Goal: Task Accomplishment & Management: Manage account settings

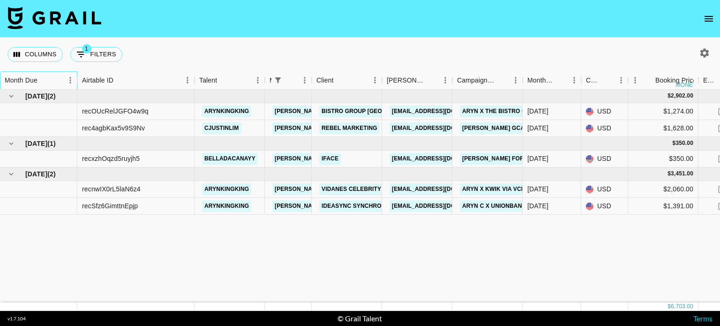
click at [34, 81] on div "Month Due" at bounding box center [21, 80] width 33 height 18
click at [46, 79] on icon "Sort" at bounding box center [44, 80] width 8 height 8
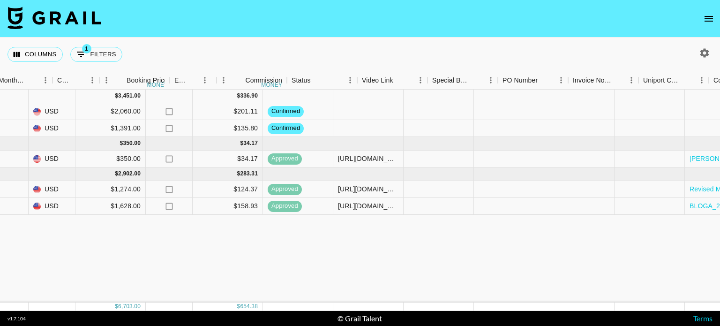
scroll to position [0, 707]
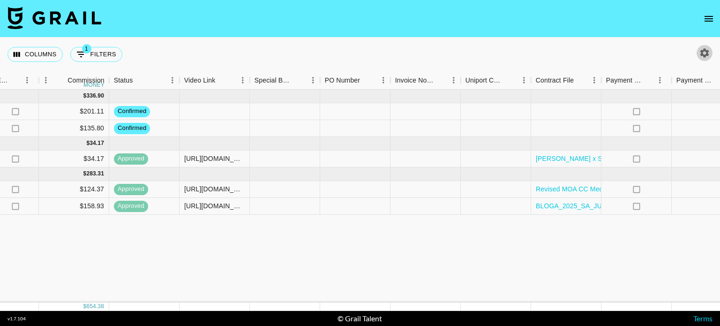
click at [703, 53] on icon "button" at bounding box center [704, 52] width 11 height 11
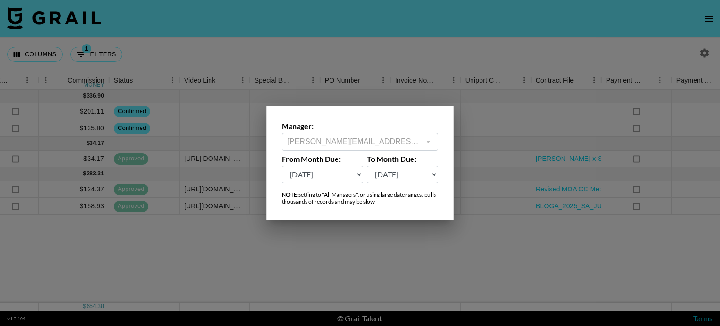
click at [350, 176] on select "[DATE] Aug '[DATE] Jun '[DATE] Apr '[DATE] Feb '[DATE] Dec '[DATE] Oct '[DATE] …" at bounding box center [323, 175] width 82 height 18
select select "[DATE]"
click at [282, 166] on select "[DATE] Aug '[DATE] Jun '[DATE] Apr '[DATE] Feb '[DATE] Dec '[DATE] Oct '[DATE] …" at bounding box center [323, 175] width 82 height 18
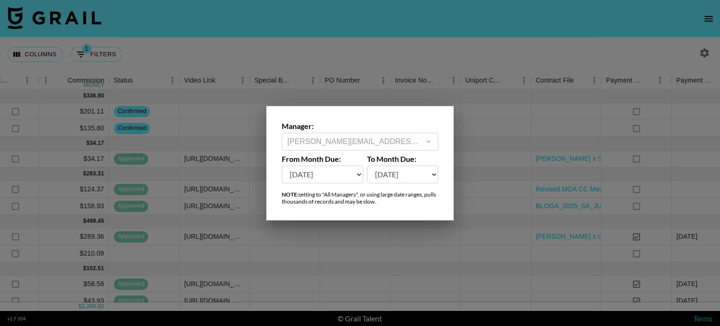
click at [349, 240] on div at bounding box center [360, 163] width 720 height 326
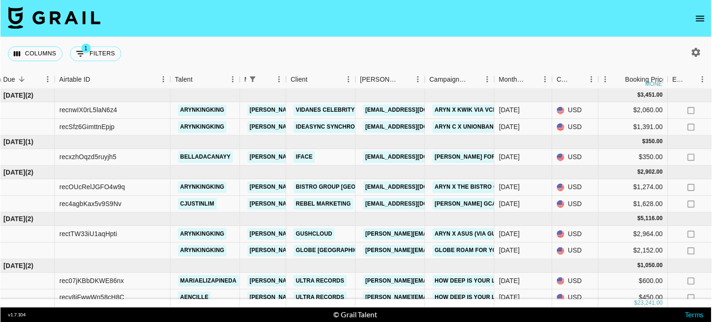
scroll to position [0, 0]
